Goal: Check status: Check status

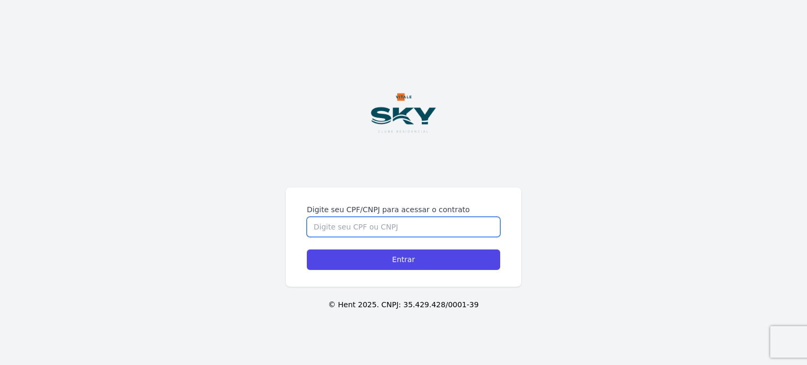
click at [399, 228] on input "Digite seu CPF/CNPJ para acessar o contrato" at bounding box center [403, 227] width 193 height 20
type input "16761646774"
click at [307, 250] on input "Entrar" at bounding box center [403, 260] width 193 height 20
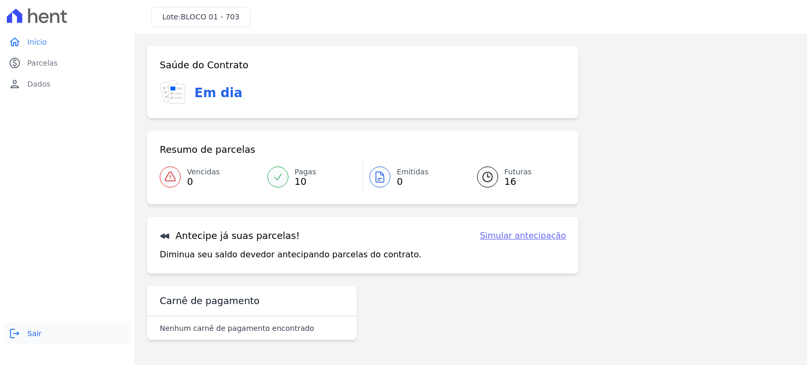
click at [34, 325] on link "logout Sair" at bounding box center [67, 333] width 126 height 21
